Goal: Check status

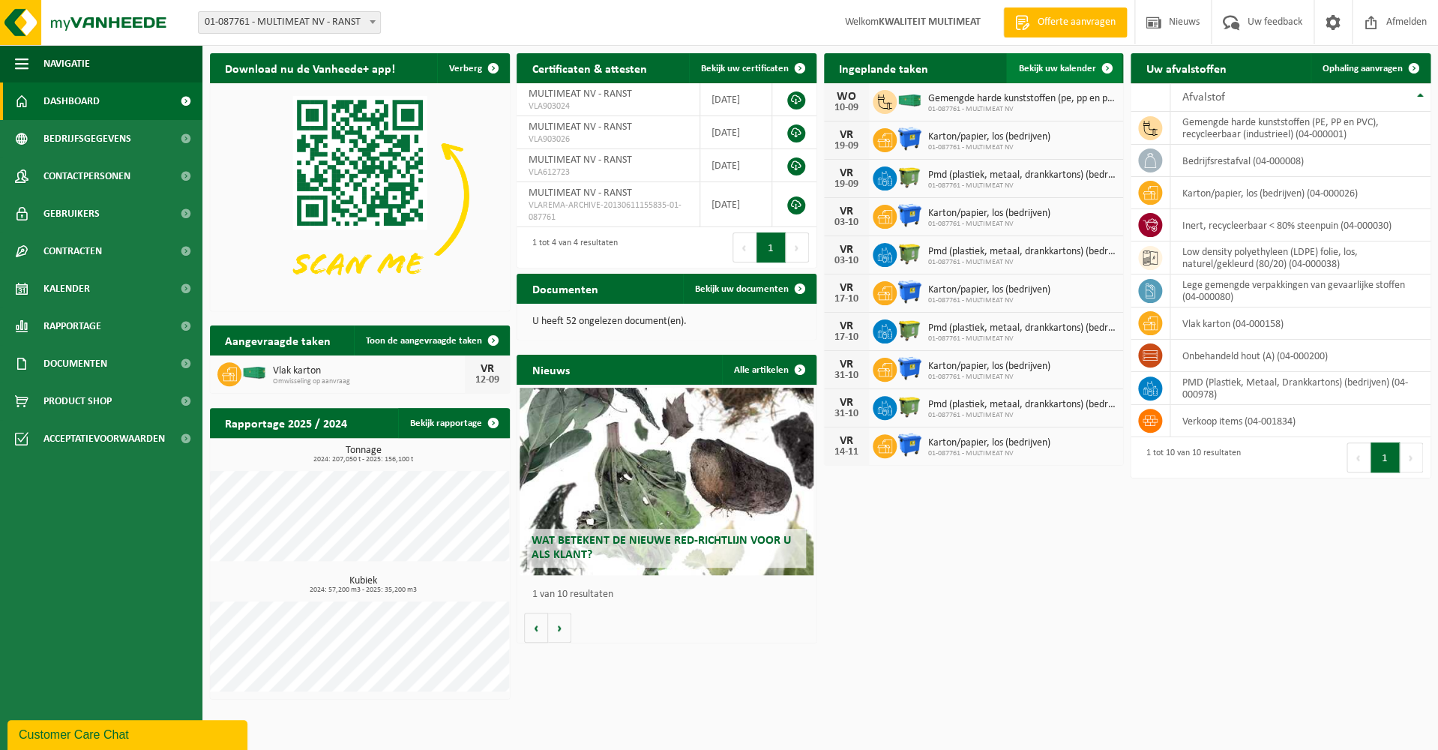
click at [1054, 64] on span "Bekijk uw kalender" at bounding box center [1056, 69] width 77 height 10
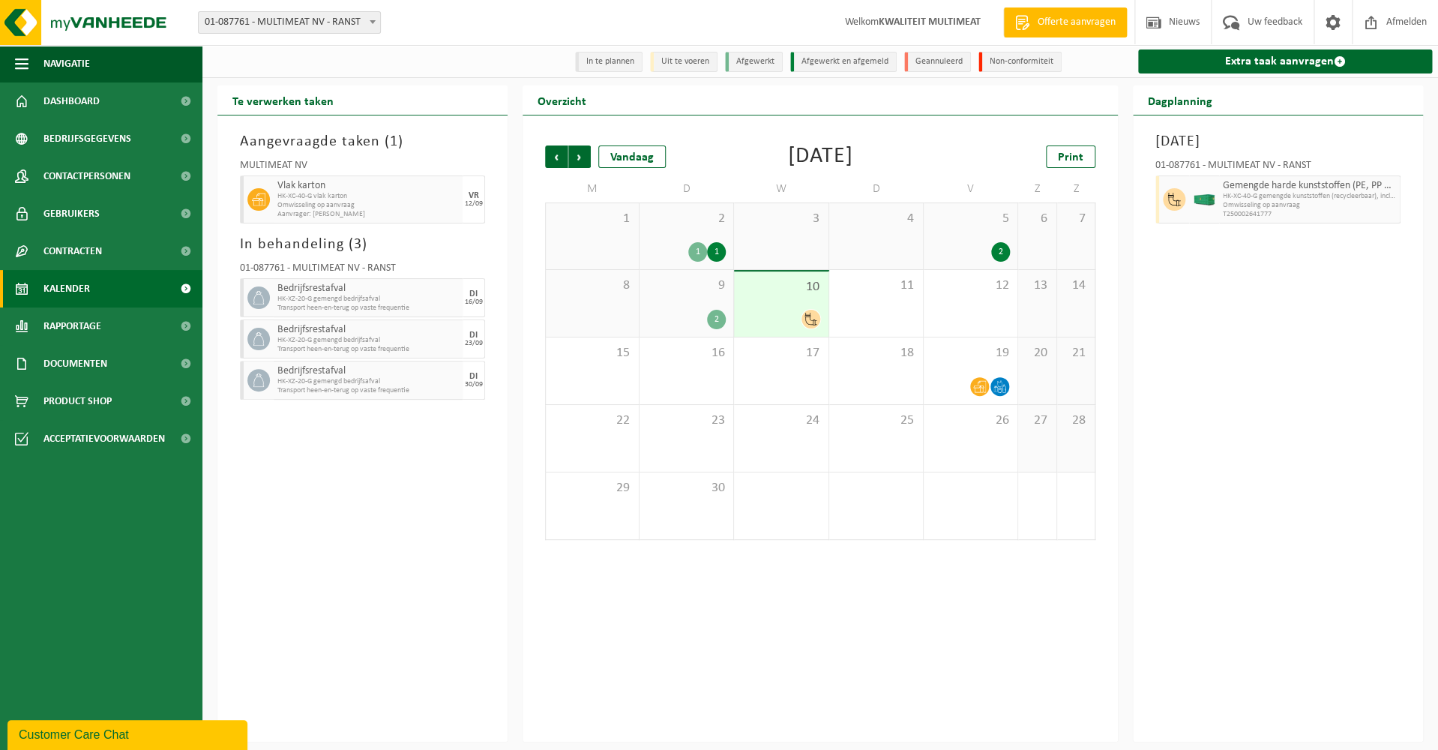
click at [811, 319] on icon at bounding box center [811, 319] width 13 height 13
click at [719, 250] on div "1" at bounding box center [716, 251] width 19 height 19
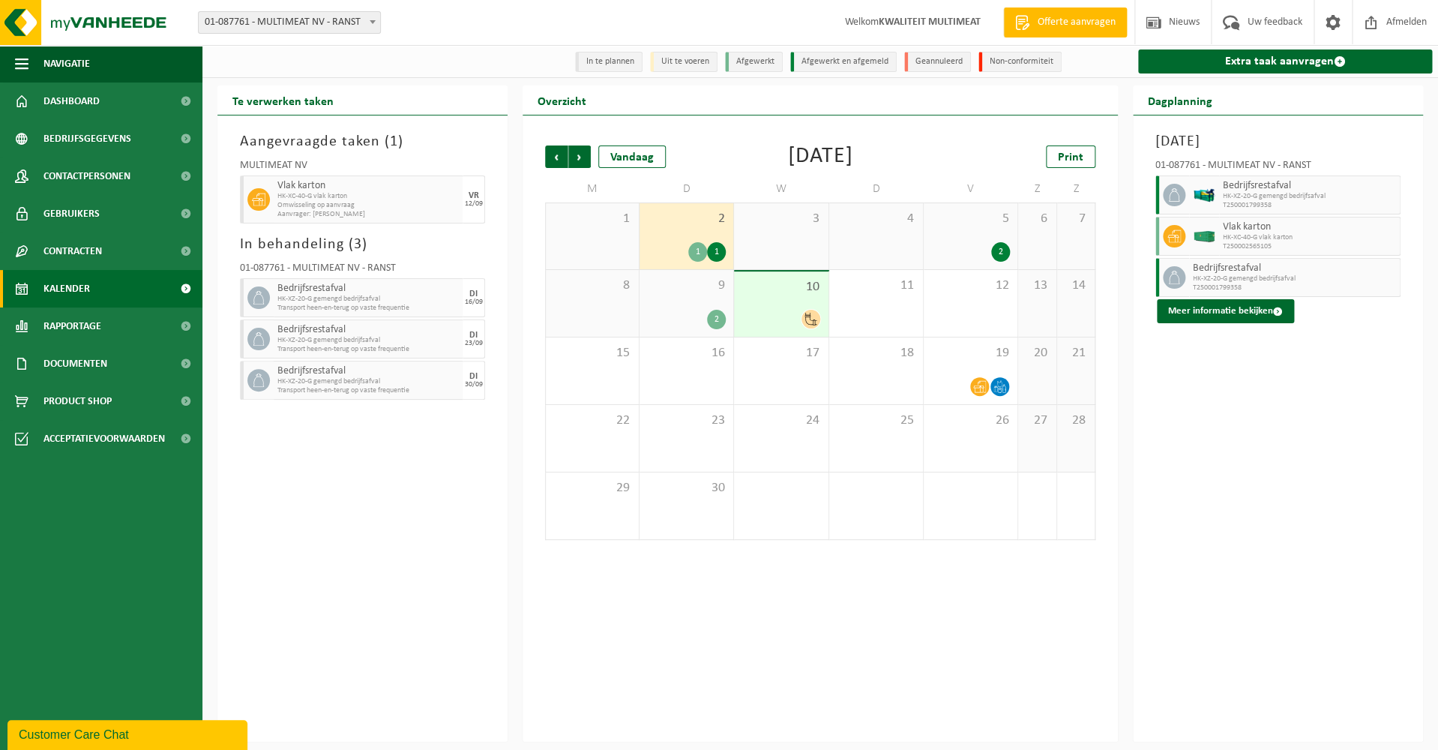
click at [695, 250] on div "1" at bounding box center [697, 251] width 19 height 19
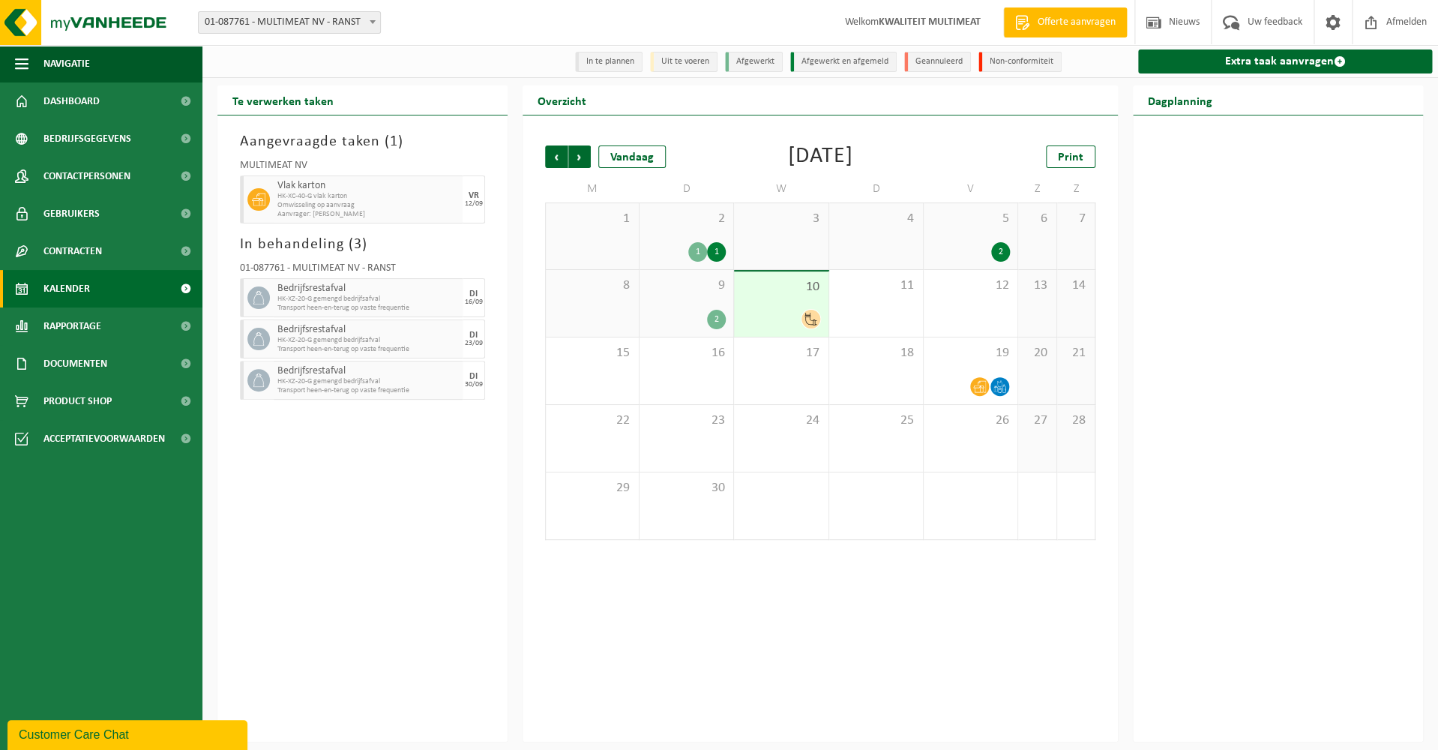
click at [697, 250] on div "1" at bounding box center [697, 251] width 19 height 19
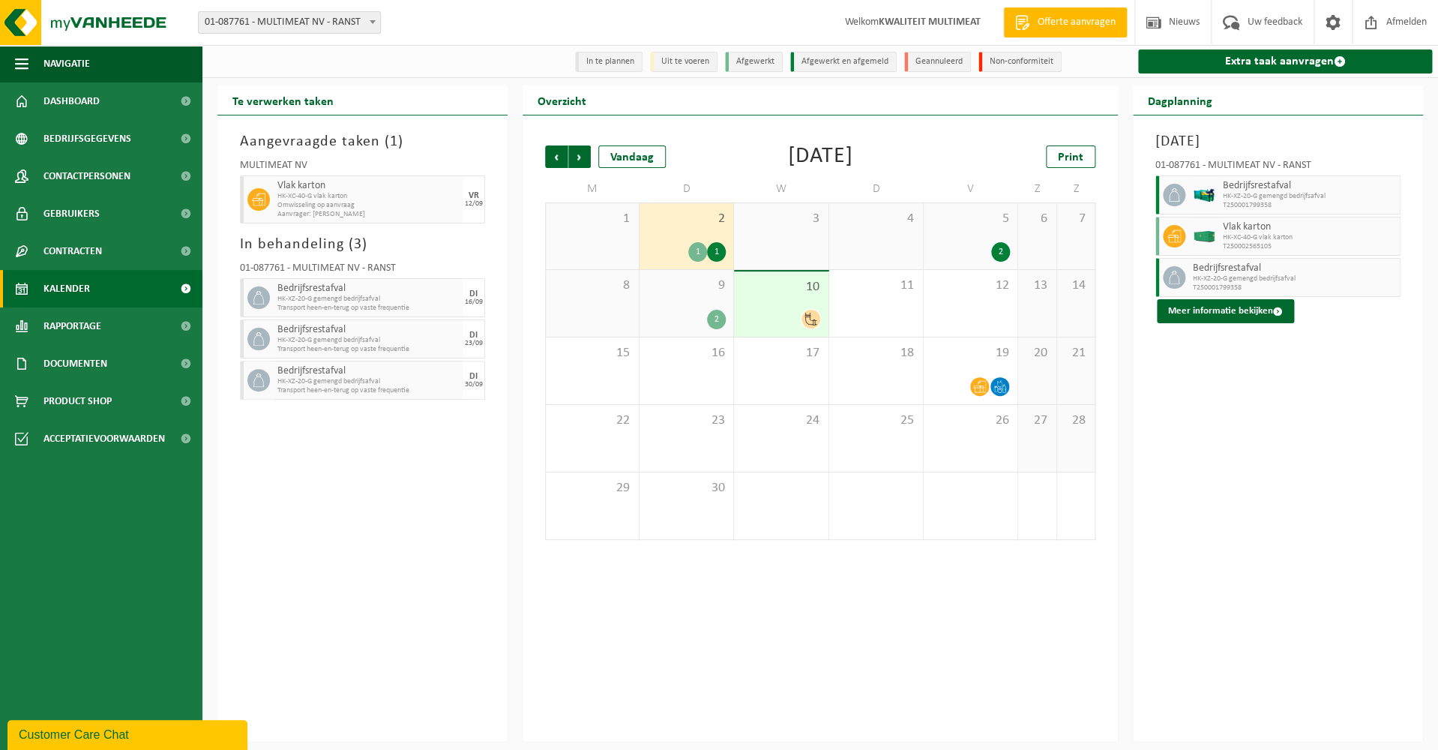
click at [1004, 251] on div "2" at bounding box center [1000, 251] width 19 height 19
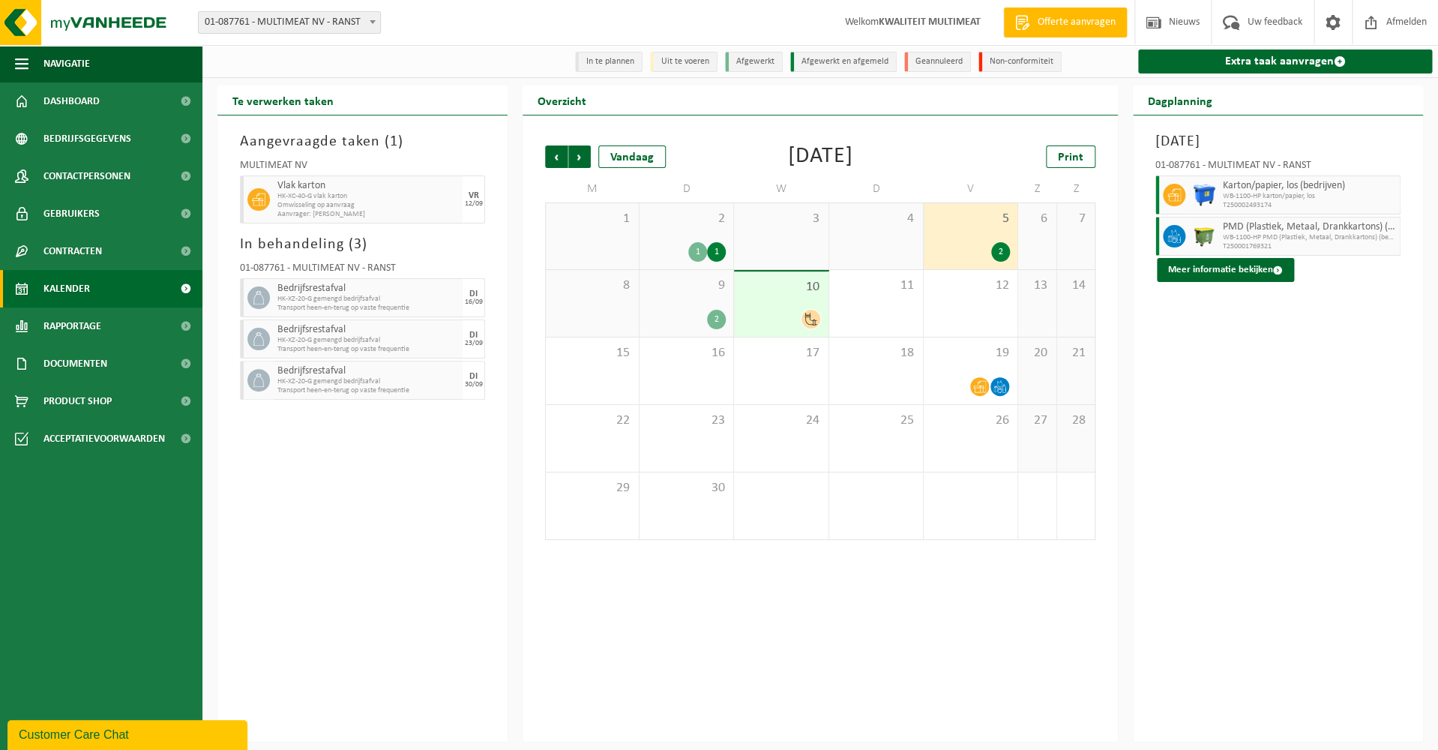
click at [715, 251] on div "1" at bounding box center [716, 251] width 19 height 19
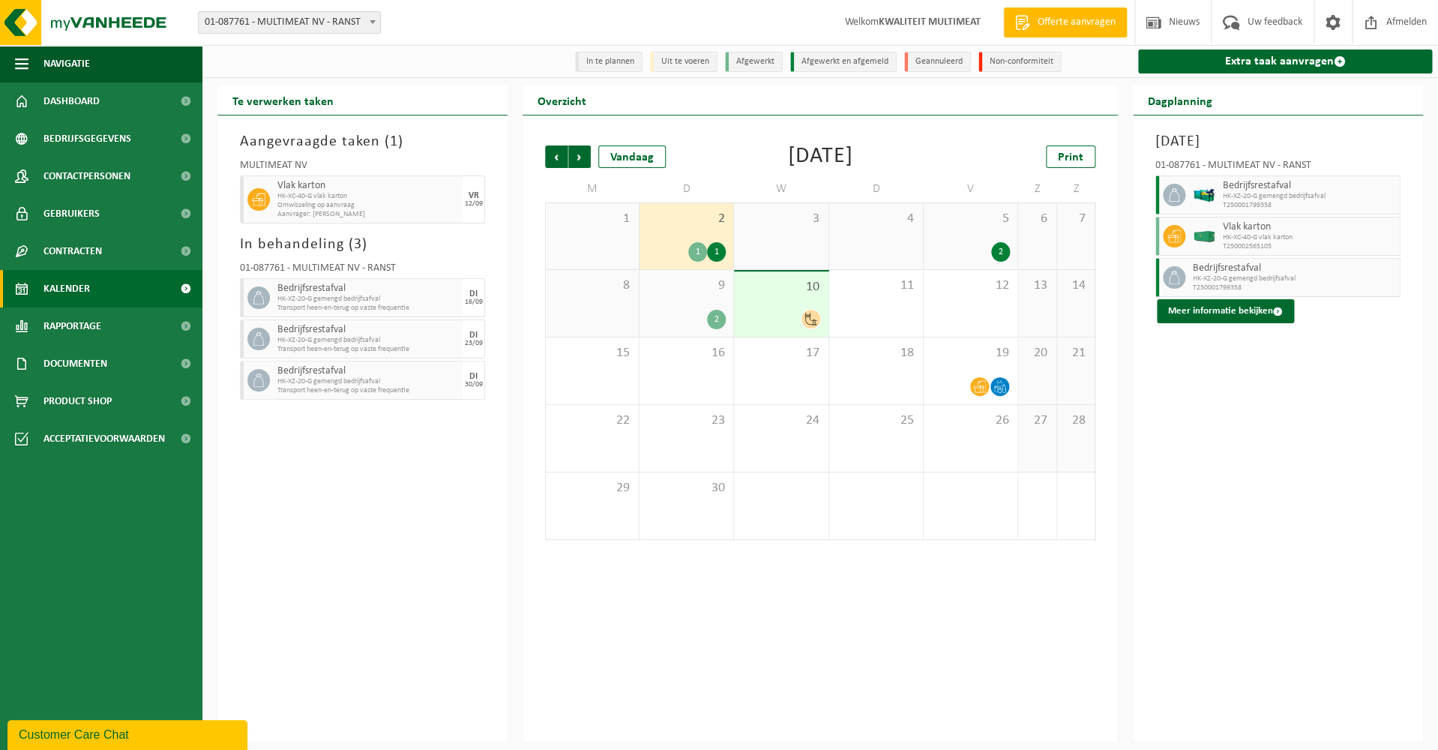
click at [1255, 239] on span "HK-XC-40-G vlak karton" at bounding box center [1309, 237] width 173 height 9
click at [715, 320] on div "2" at bounding box center [716, 319] width 19 height 19
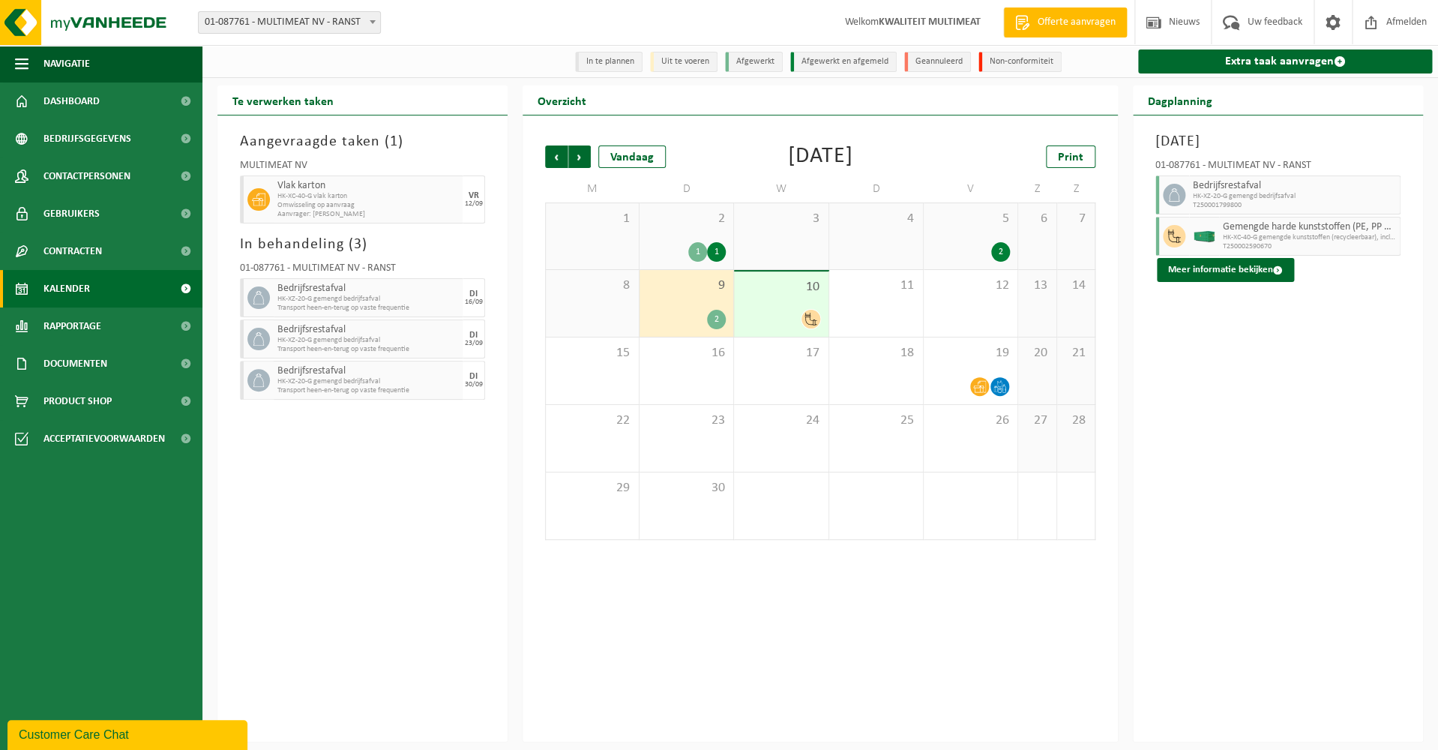
click at [816, 320] on icon at bounding box center [811, 319] width 13 height 13
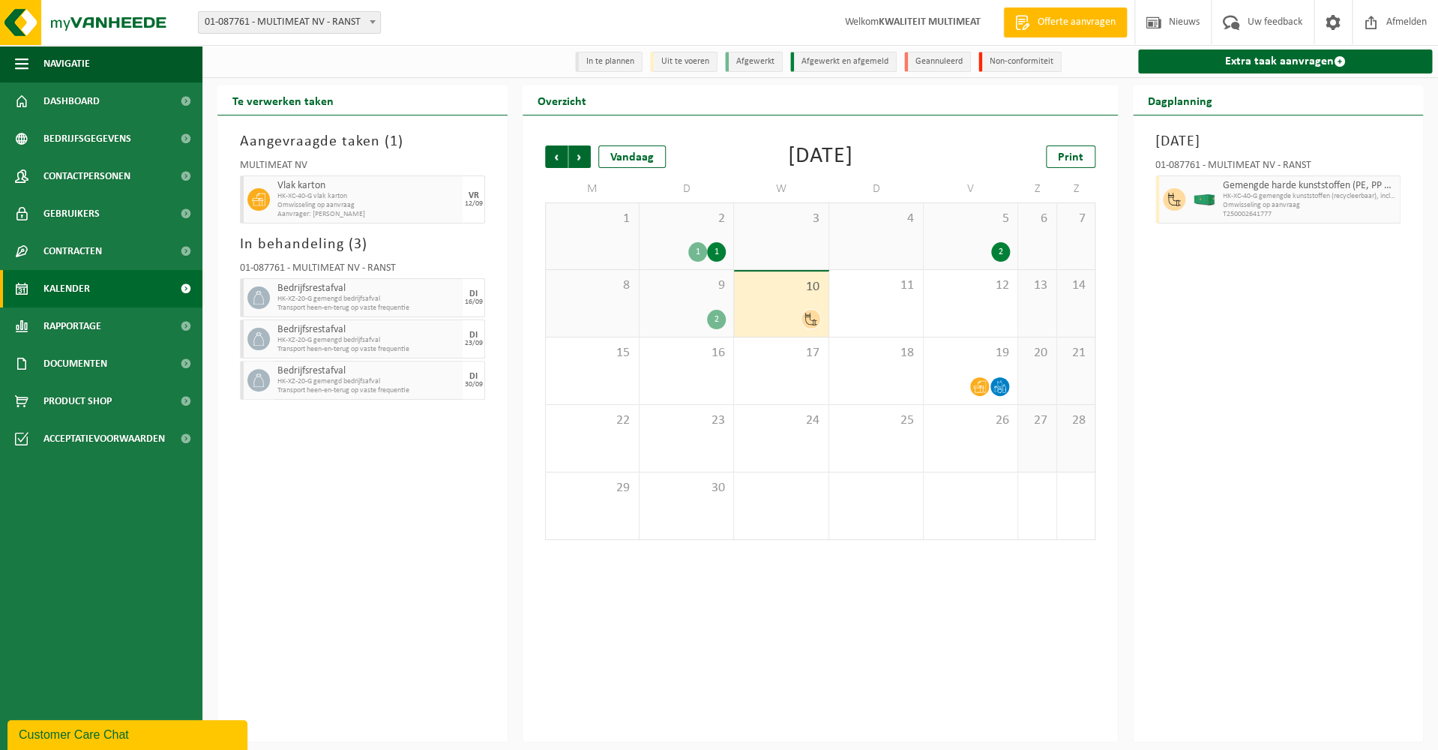
click at [720, 319] on div "2" at bounding box center [716, 319] width 19 height 19
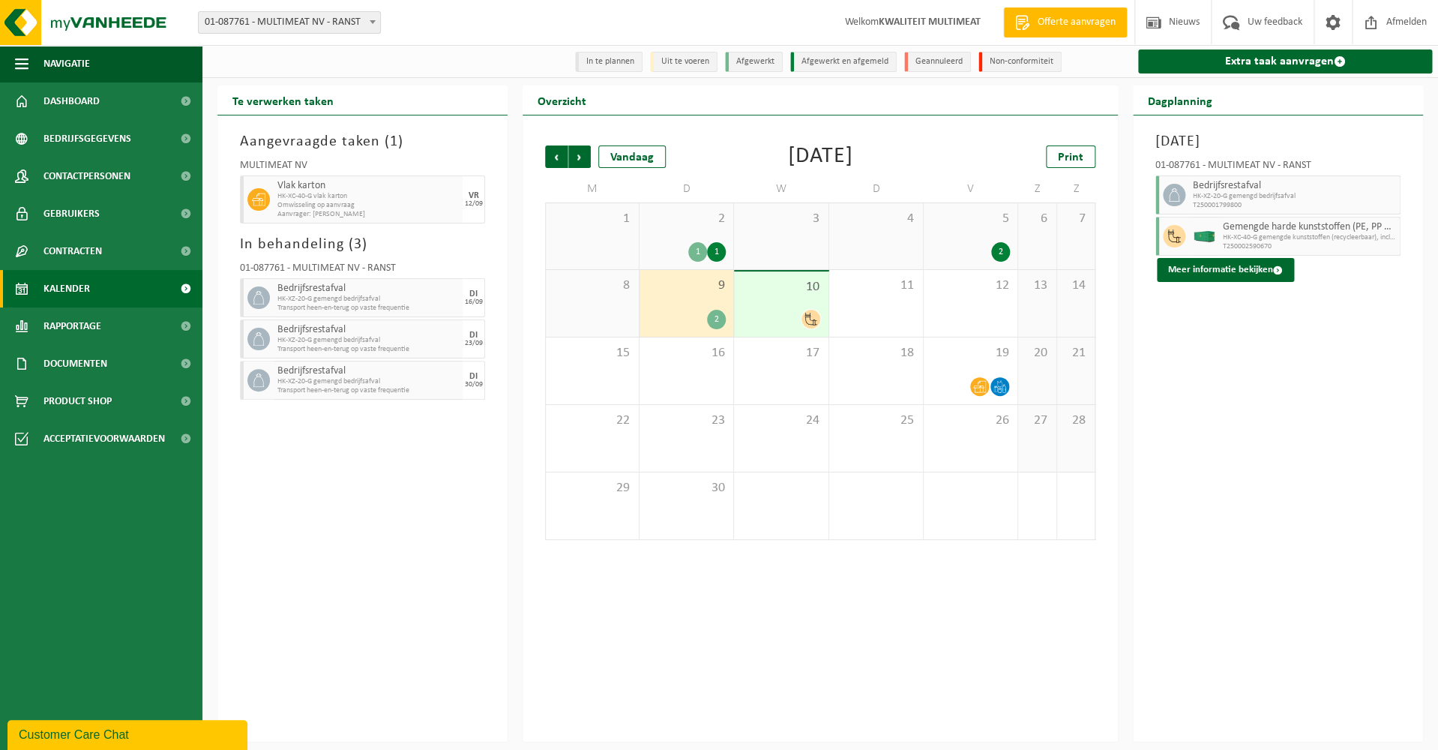
click at [697, 253] on div "1" at bounding box center [697, 251] width 19 height 19
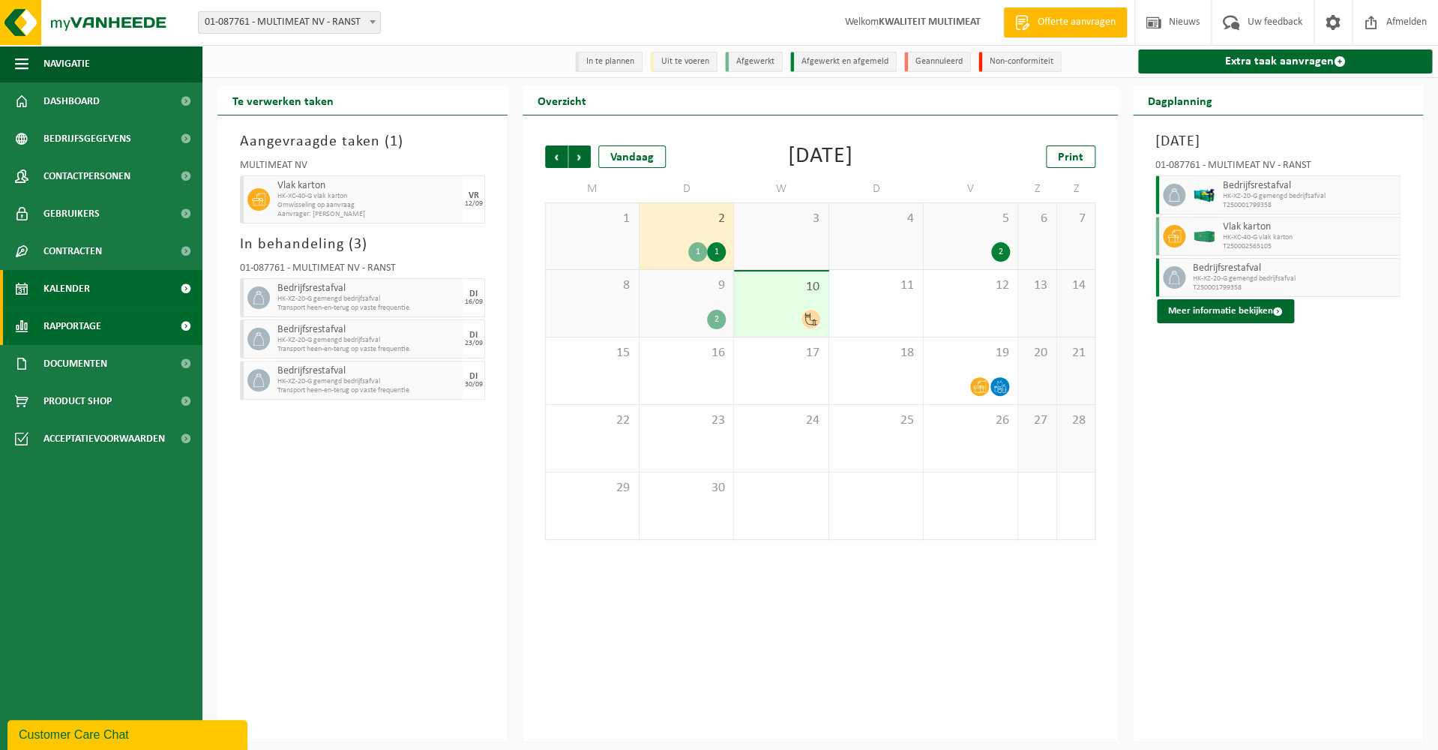
click at [69, 324] on span "Rapportage" at bounding box center [72, 325] width 58 height 37
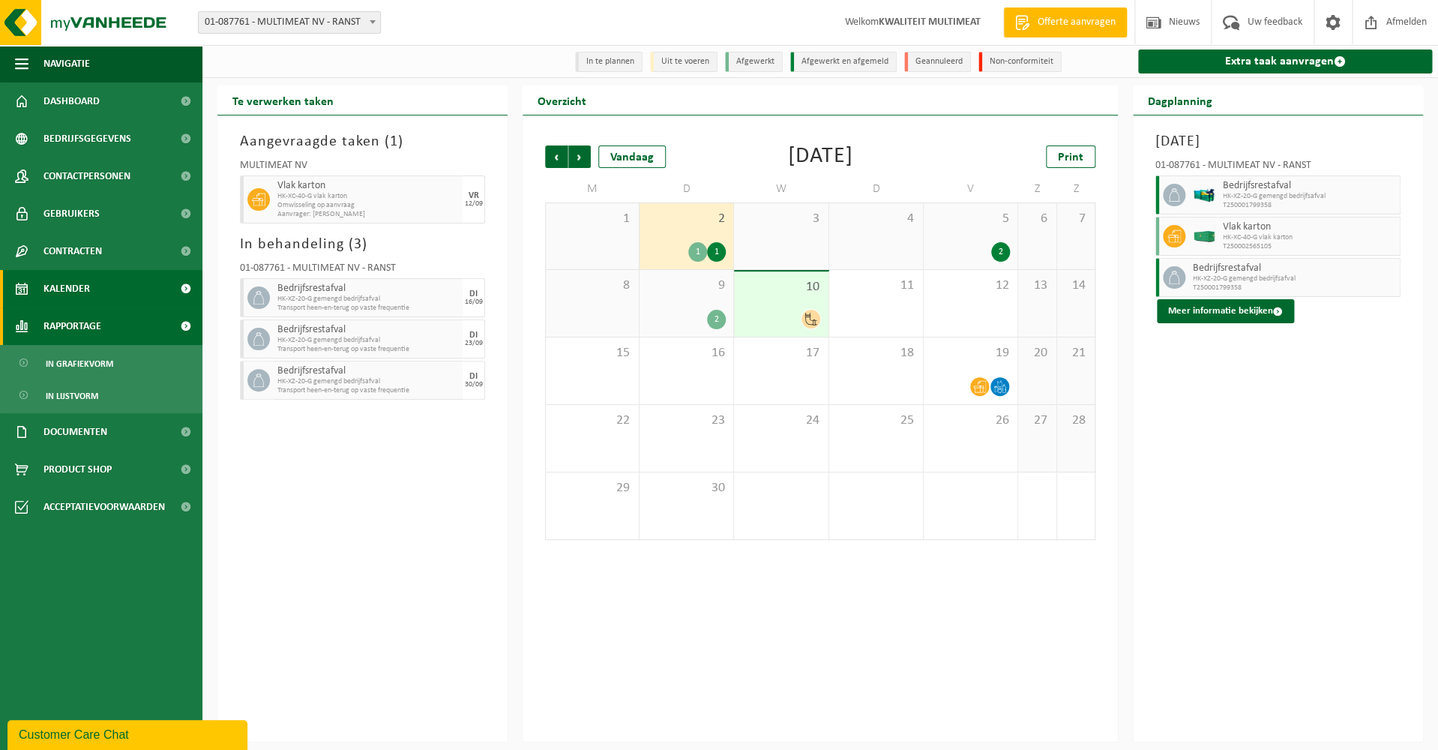
click at [69, 324] on span "Rapportage" at bounding box center [72, 325] width 58 height 37
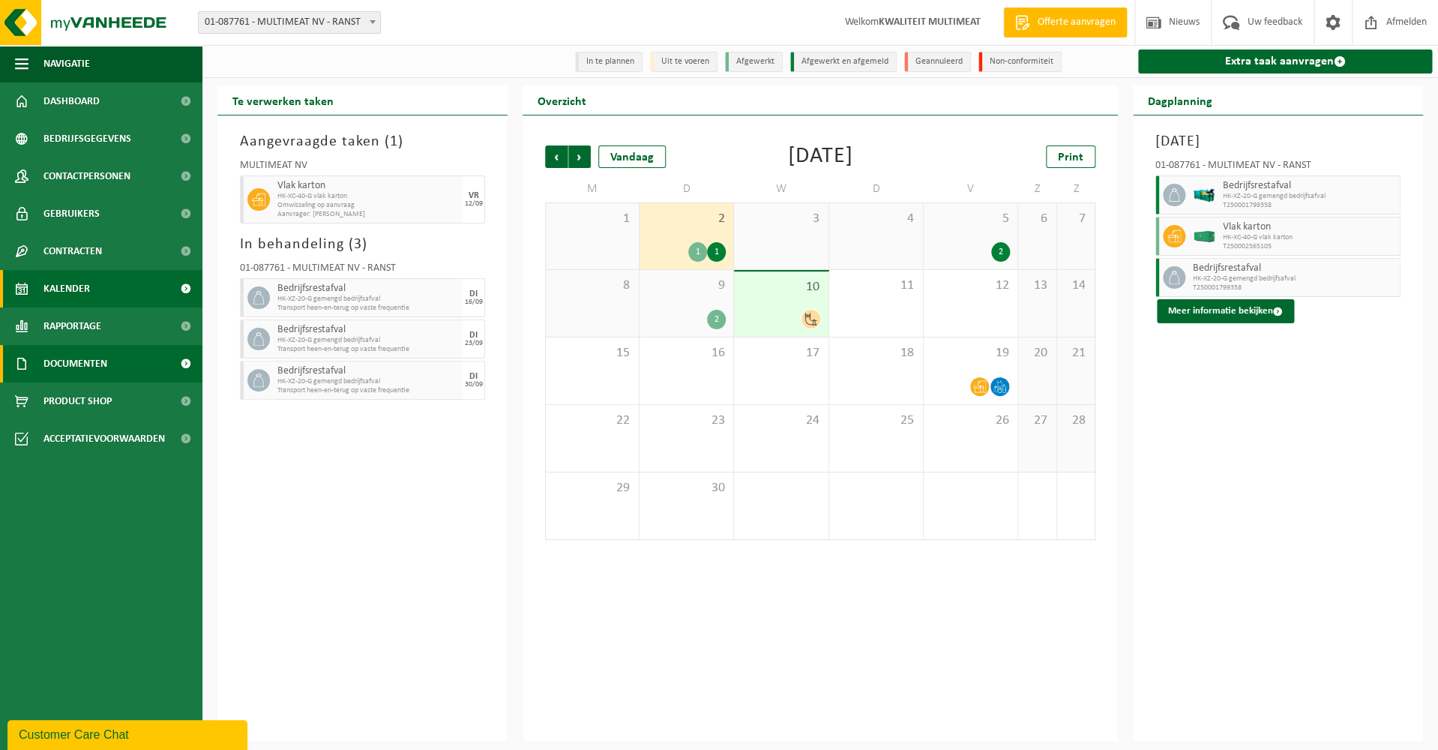
click at [67, 361] on span "Documenten" at bounding box center [75, 363] width 64 height 37
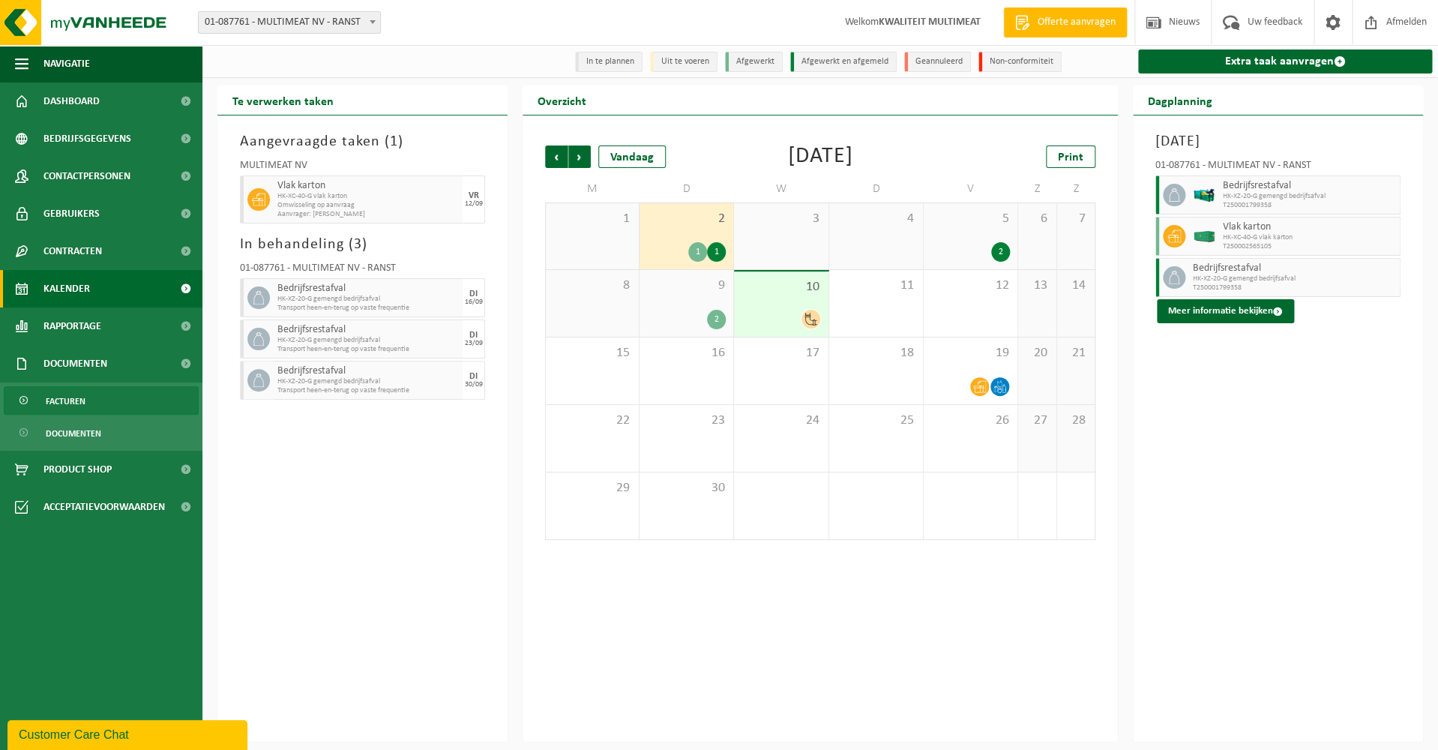
click at [67, 401] on span "Facturen" at bounding box center [66, 401] width 40 height 28
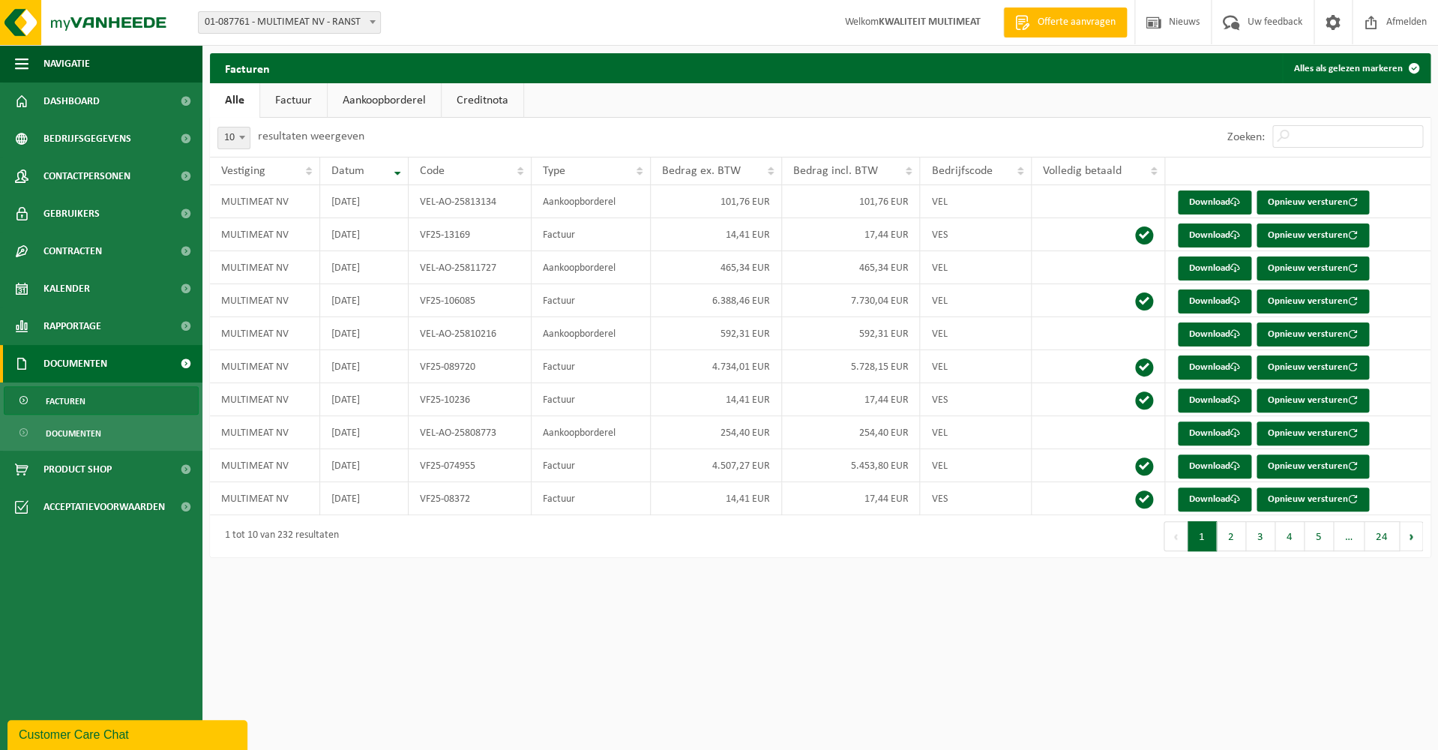
click at [293, 98] on link "Factuur" at bounding box center [293, 100] width 67 height 34
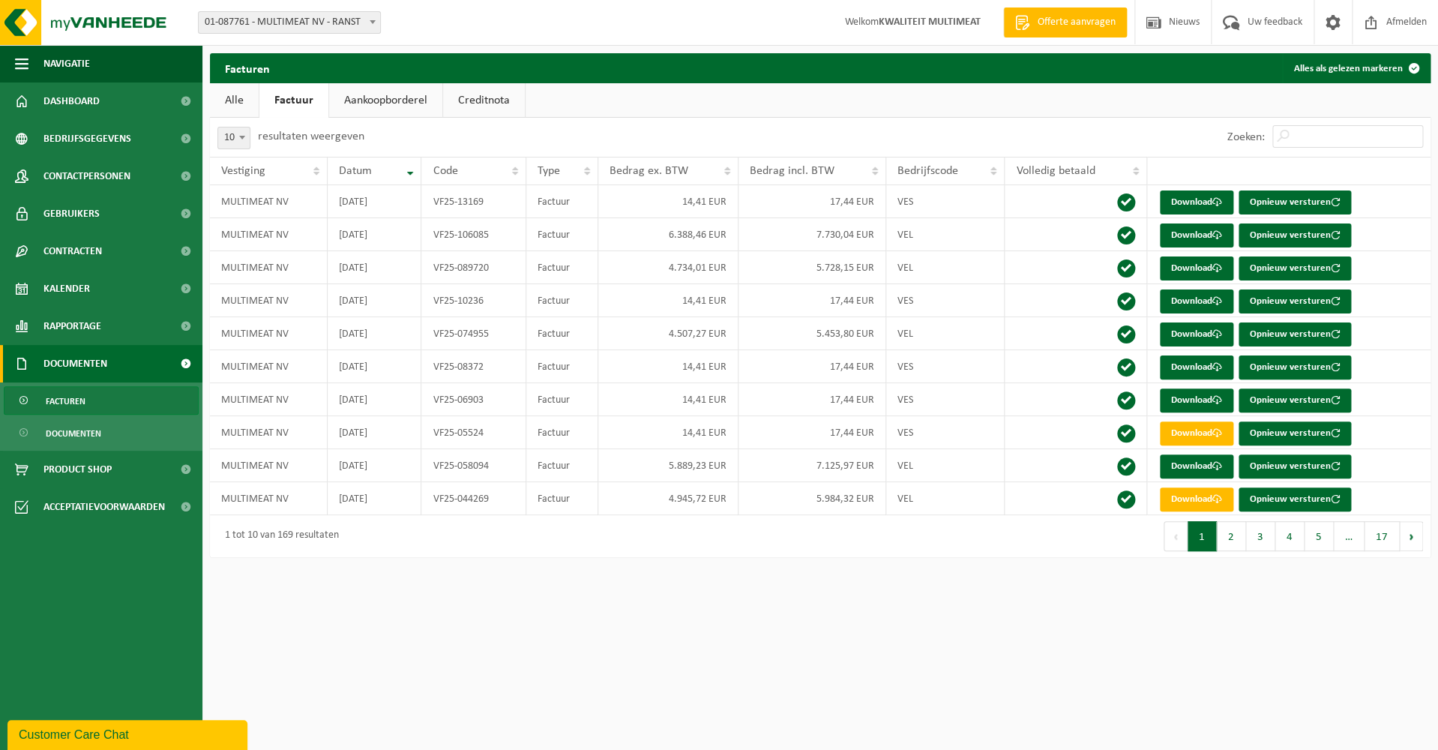
click at [408, 94] on link "Aankoopborderel" at bounding box center [385, 100] width 113 height 34
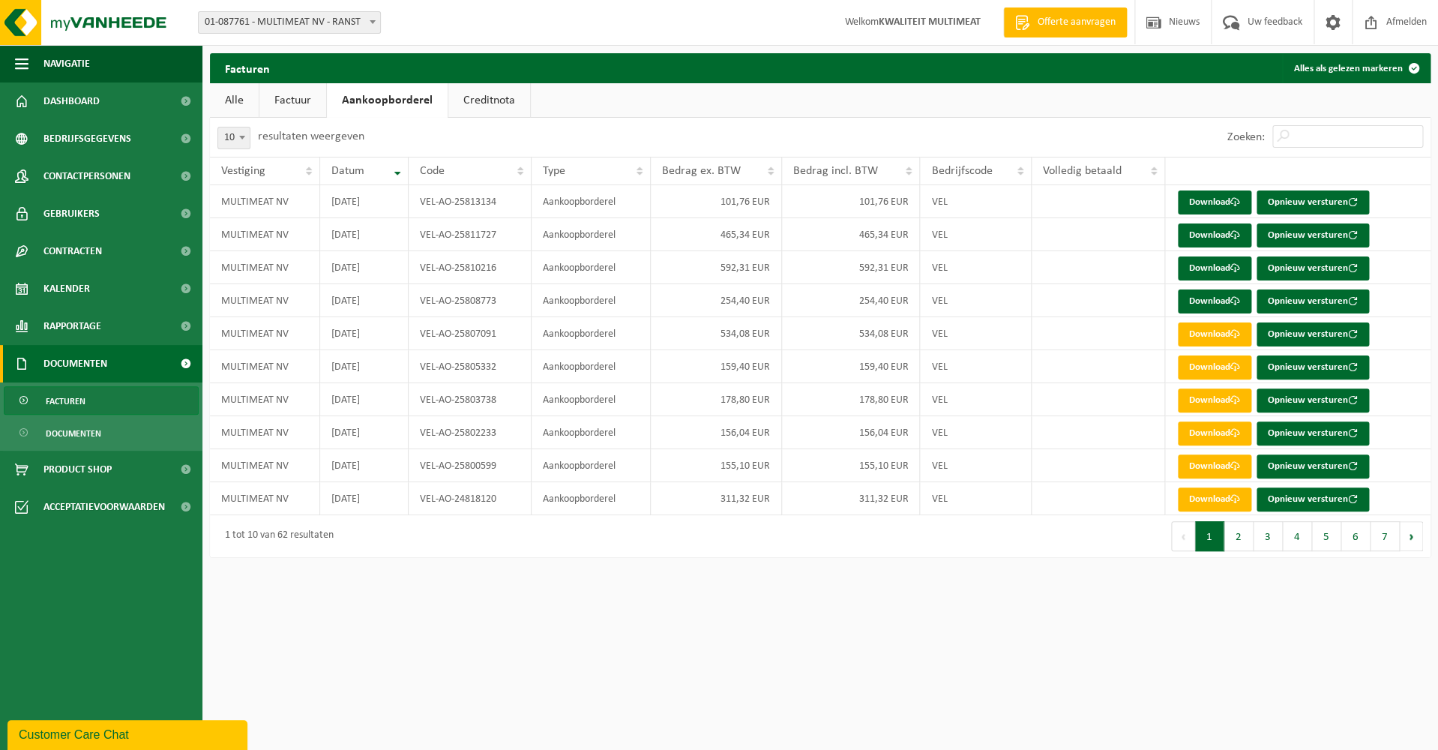
click at [484, 99] on link "Creditnota" at bounding box center [489, 100] width 82 height 34
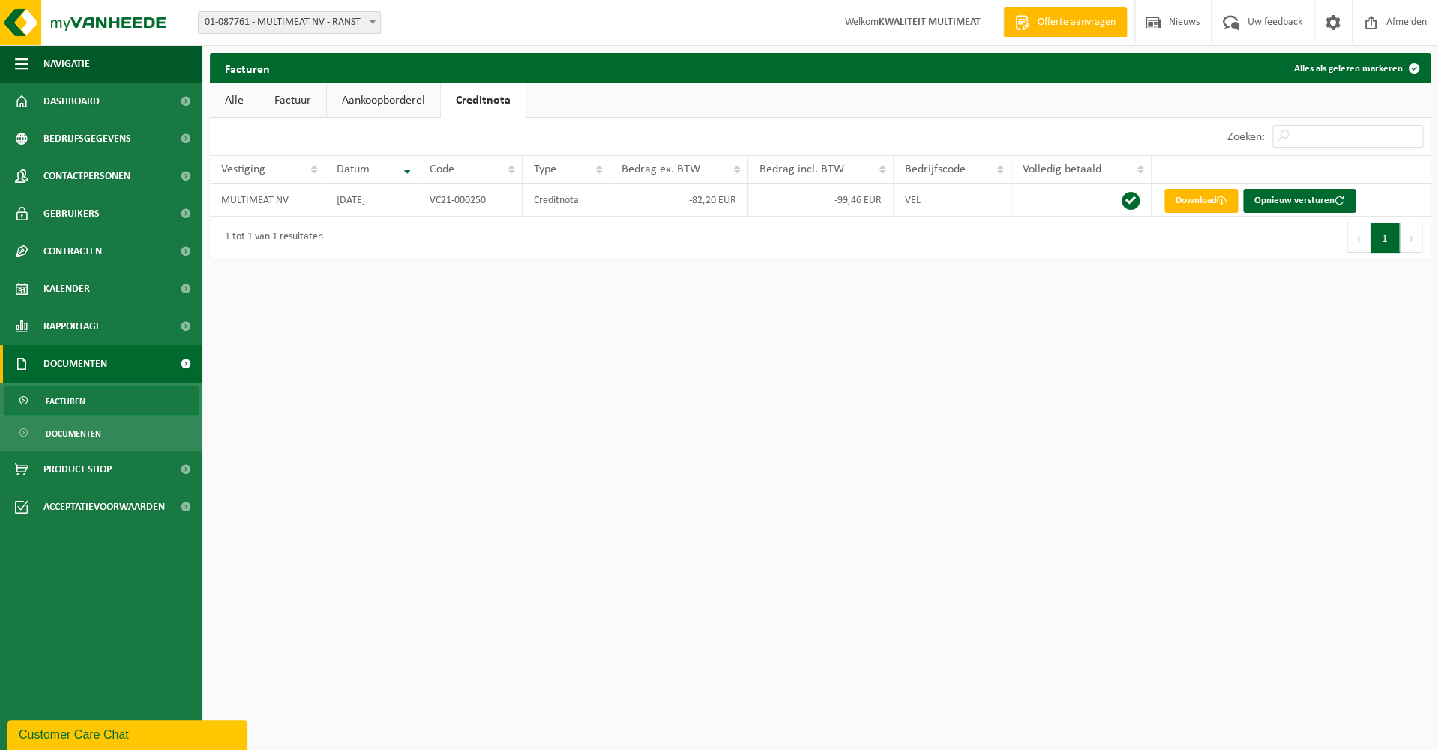
click at [239, 98] on link "Alle" at bounding box center [234, 100] width 49 height 34
